Goal: Information Seeking & Learning: Learn about a topic

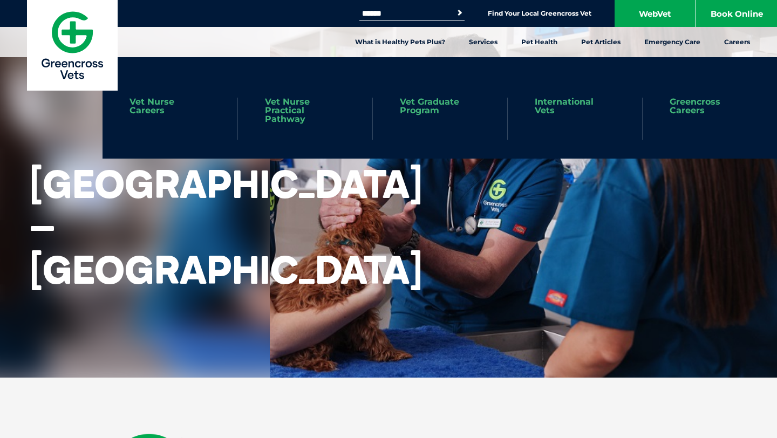
click at [440, 109] on link "Vet Graduate Program" at bounding box center [440, 106] width 80 height 17
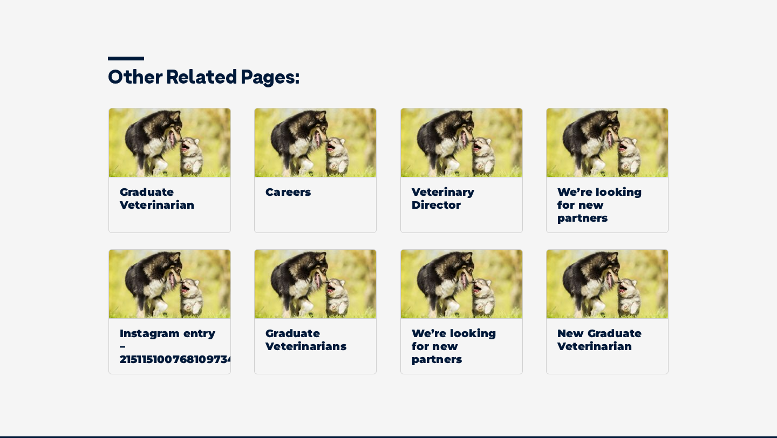
scroll to position [1696, 0]
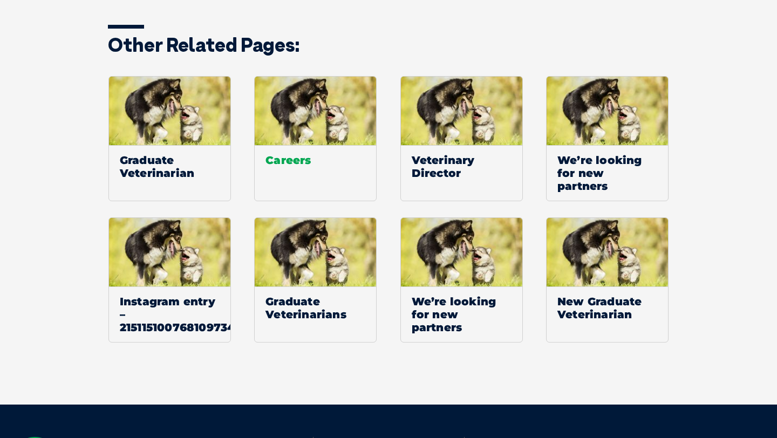
click at [293, 145] on span "Careers" at bounding box center [315, 160] width 121 height 30
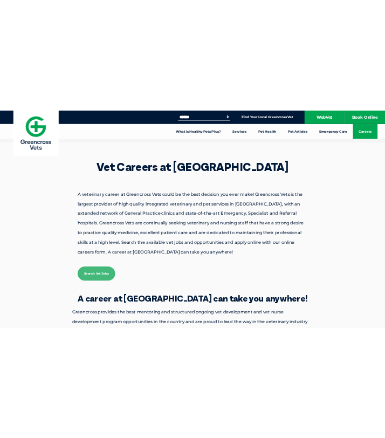
scroll to position [137, 0]
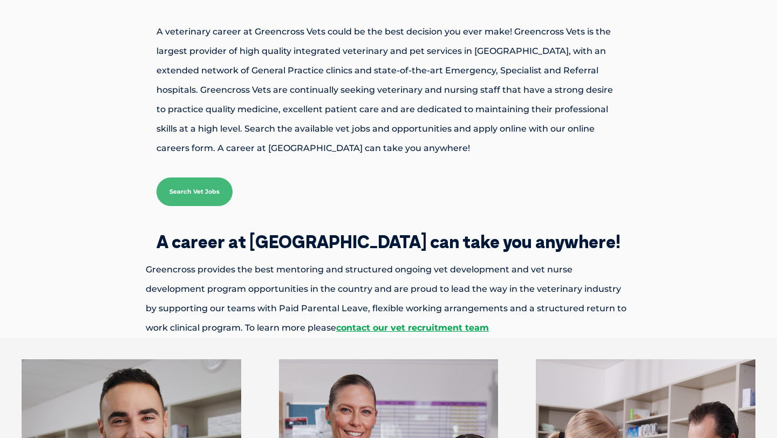
click at [192, 190] on link "Search Vet Jobs" at bounding box center [195, 192] width 76 height 29
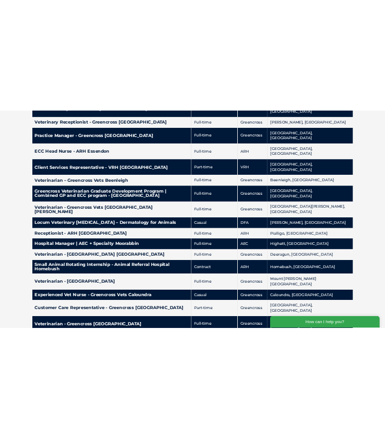
scroll to position [670, 0]
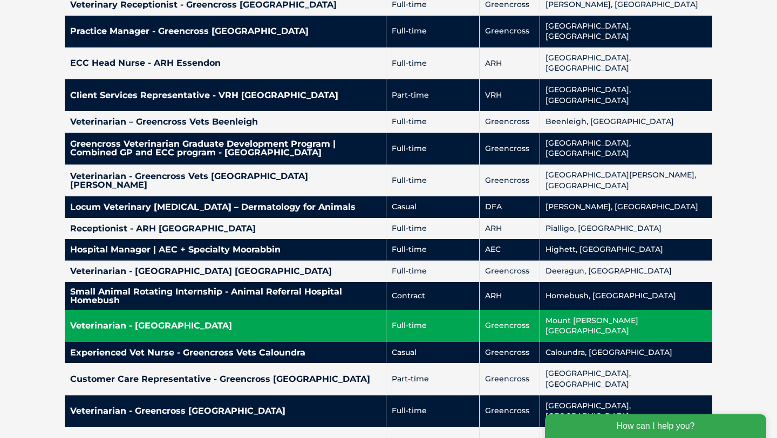
click at [141, 310] on td "Veterinarian - Greencross Wellington Road" at bounding box center [225, 326] width 321 height 32
